Goal: Navigation & Orientation: Go to known website

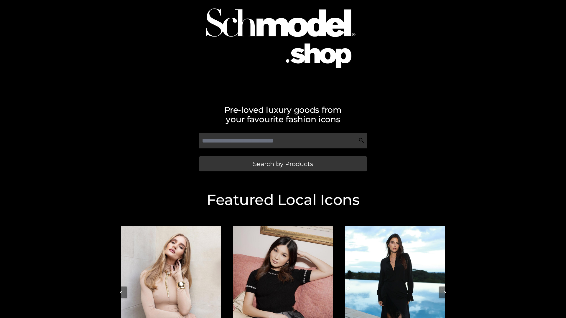
scroll to position [61, 0]
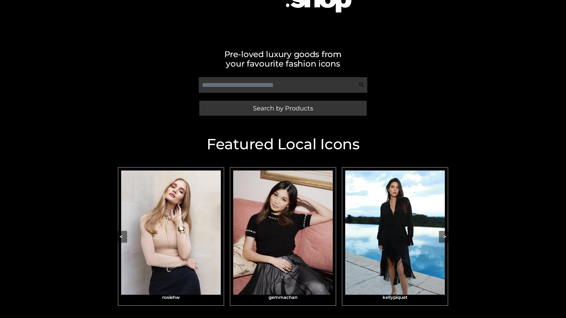
scroll to position [94, 0]
